Goal: Entertainment & Leisure: Consume media (video, audio)

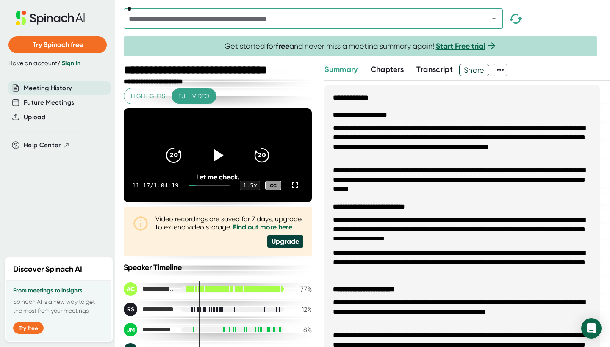
click at [177, 166] on icon "20" at bounding box center [173, 155] width 21 height 21
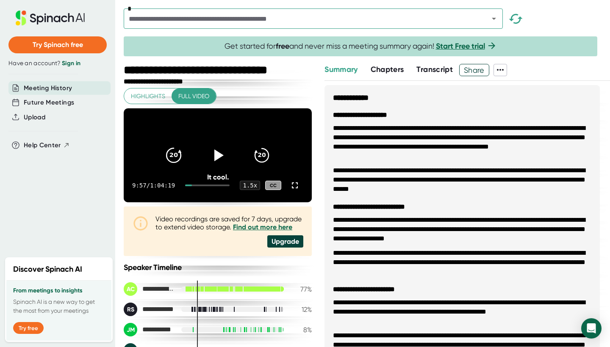
click at [177, 166] on icon "20" at bounding box center [173, 155] width 21 height 21
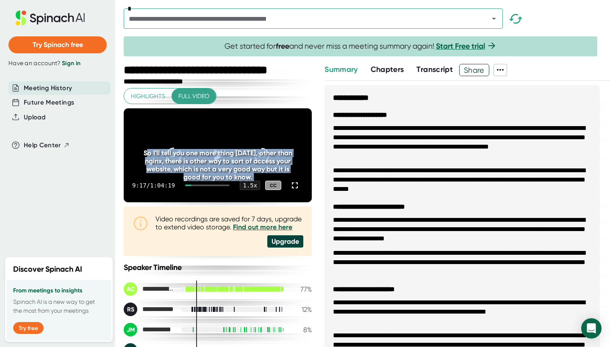
click at [177, 169] on div "So I'll tell you one more thing [DATE], other than nginx, there is other way to…" at bounding box center [217, 165] width 150 height 32
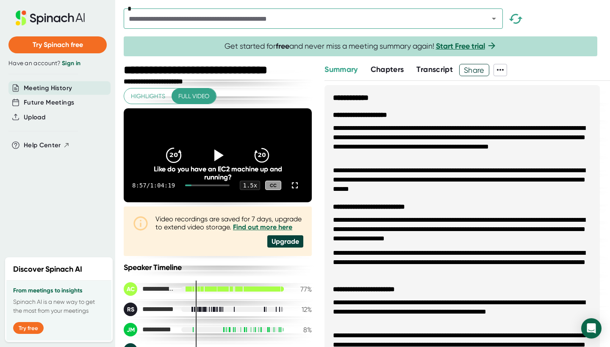
click at [177, 166] on icon "20" at bounding box center [173, 155] width 21 height 21
click at [178, 166] on icon "20" at bounding box center [173, 155] width 21 height 21
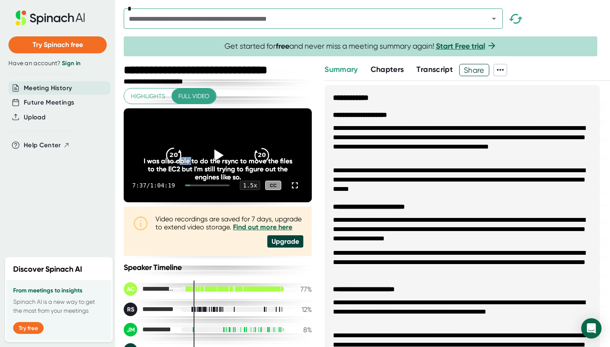
click at [178, 169] on div "I was also able to do the rsync to move the files to the EC2 but I'm still tryi…" at bounding box center [217, 169] width 150 height 24
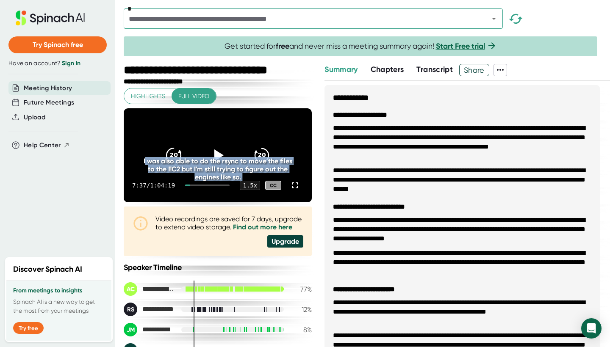
click at [178, 169] on div "I was also able to do the rsync to move the files to the EC2 but I'm still tryi…" at bounding box center [217, 169] width 150 height 24
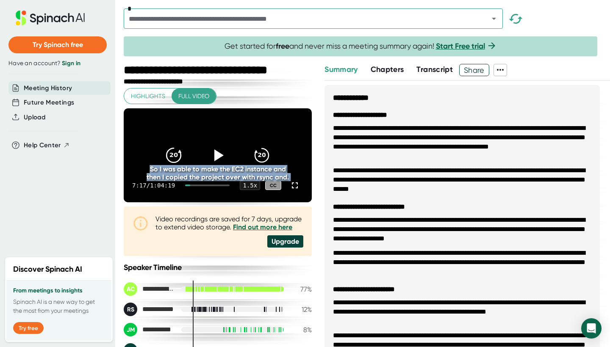
click at [178, 166] on icon "20" at bounding box center [173, 155] width 21 height 21
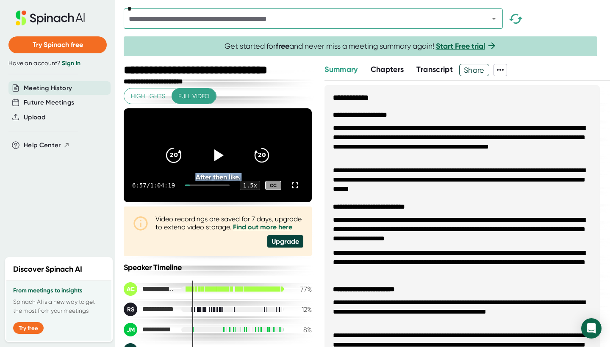
click at [178, 166] on icon "20" at bounding box center [173, 155] width 21 height 21
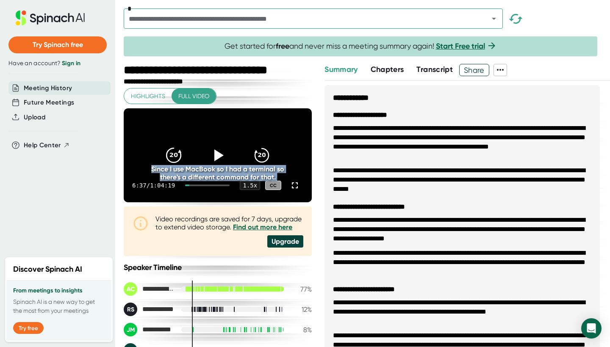
click at [178, 166] on icon "20" at bounding box center [173, 155] width 21 height 21
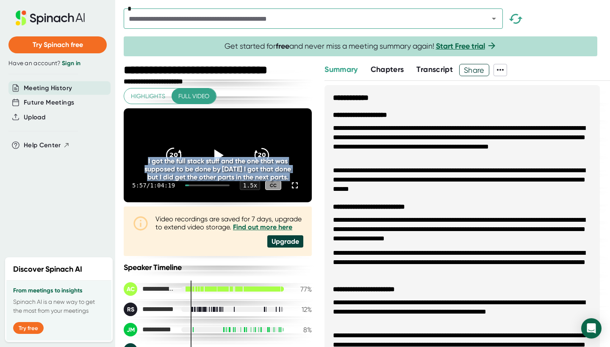
click at [178, 169] on div "I got the full stack stuff and the one that was supposed to be done by [DATE] I…" at bounding box center [217, 169] width 150 height 24
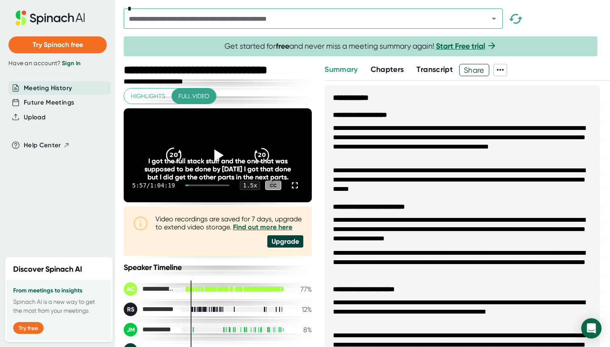
click at [178, 169] on div "I got the full stack stuff and the one that was supposed to be done by [DATE] I…" at bounding box center [217, 169] width 150 height 24
click at [262, 164] on icon "20" at bounding box center [261, 155] width 21 height 21
click at [262, 164] on div "20 20 5:57 / 1:04:19 1.5 x CC I got the full stack stuff and the one that was s…" at bounding box center [218, 155] width 188 height 94
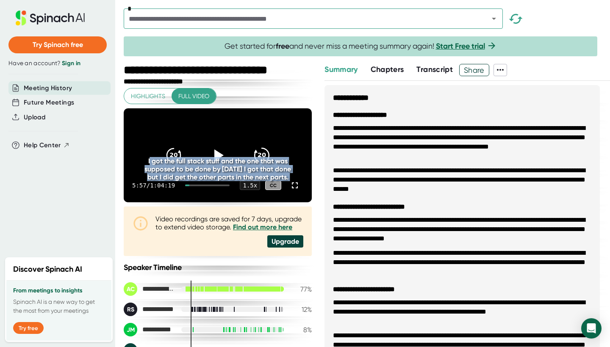
click at [262, 164] on div "I got the full stack stuff and the one that was supposed to be done by [DATE] I…" at bounding box center [217, 169] width 150 height 24
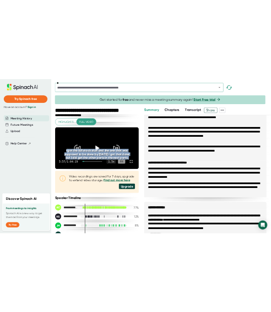
scroll to position [228, 0]
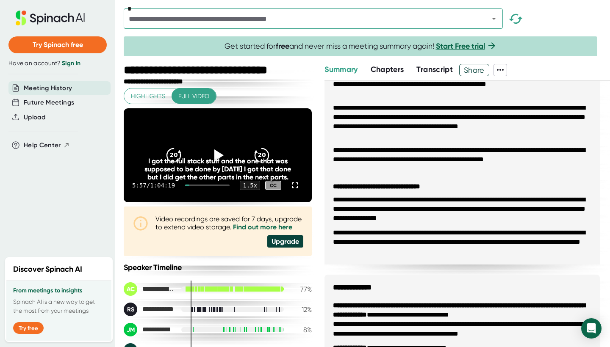
click at [256, 166] on div "I got the full stack stuff and the one that was supposed to be done by [DATE] I…" at bounding box center [217, 169] width 150 height 24
click at [260, 163] on div "I got the full stack stuff and the one that was supposed to be done by [DATE] I…" at bounding box center [217, 169] width 150 height 24
click at [260, 154] on icon "20" at bounding box center [261, 155] width 21 height 21
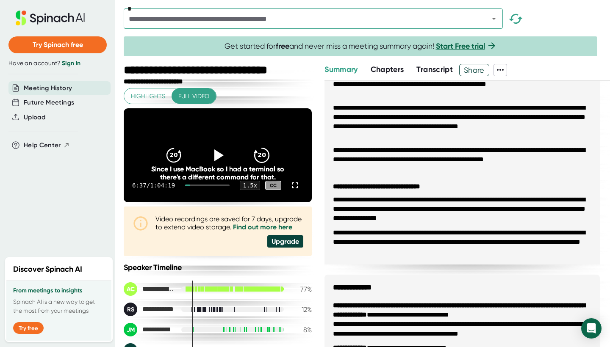
click at [260, 154] on icon "20" at bounding box center [261, 155] width 21 height 21
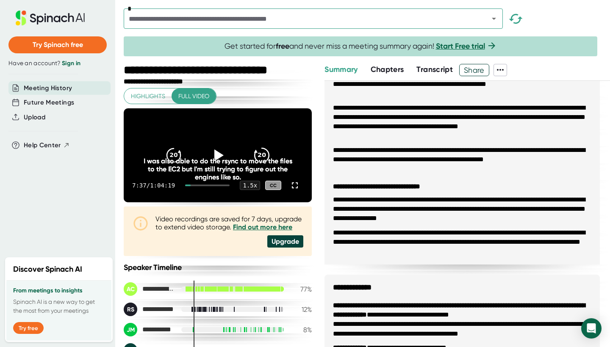
click at [260, 154] on icon "20" at bounding box center [261, 155] width 21 height 21
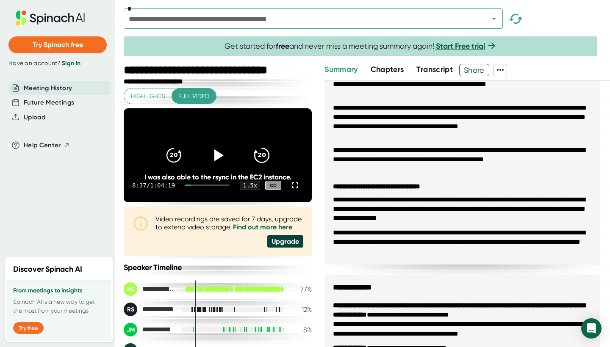
click at [260, 154] on icon "20" at bounding box center [261, 155] width 21 height 21
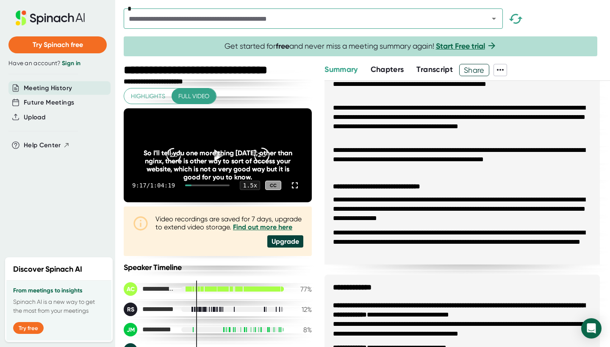
click at [260, 154] on icon "20" at bounding box center [261, 155] width 21 height 21
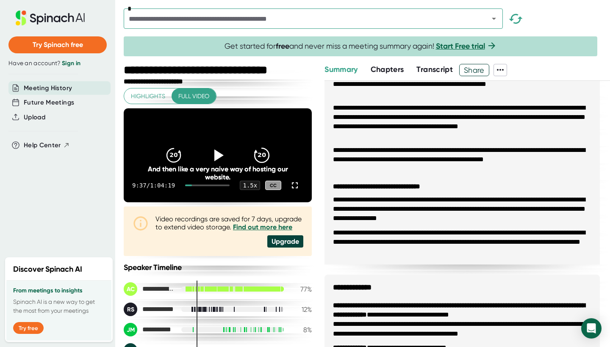
click at [260, 154] on icon "20" at bounding box center [261, 155] width 21 height 21
click at [254, 159] on icon "20" at bounding box center [261, 155] width 21 height 21
click at [173, 166] on icon "20" at bounding box center [173, 155] width 21 height 21
click at [218, 161] on icon at bounding box center [219, 155] width 10 height 12
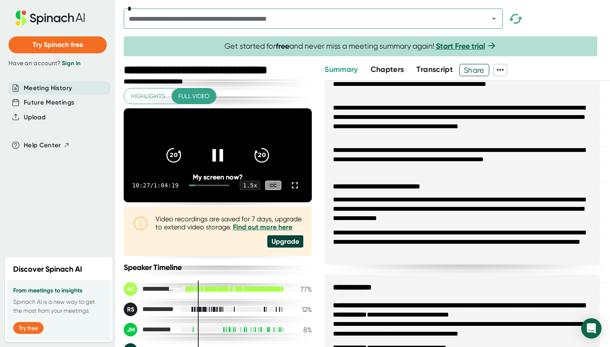
click at [224, 125] on video at bounding box center [218, 155] width 188 height 94
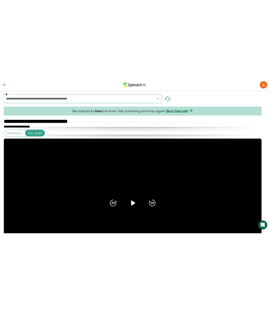
scroll to position [0, 0]
